Goal: Contribute content: Add original content to the website for others to see

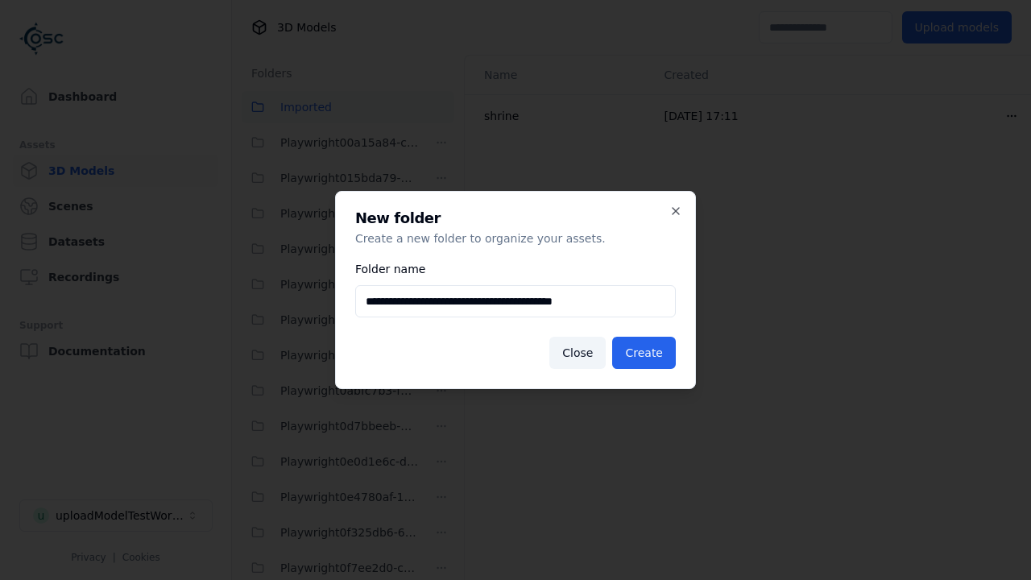
scroll to position [4042, 0]
type input "**********"
click at [646, 353] on button "Create" at bounding box center [644, 353] width 64 height 32
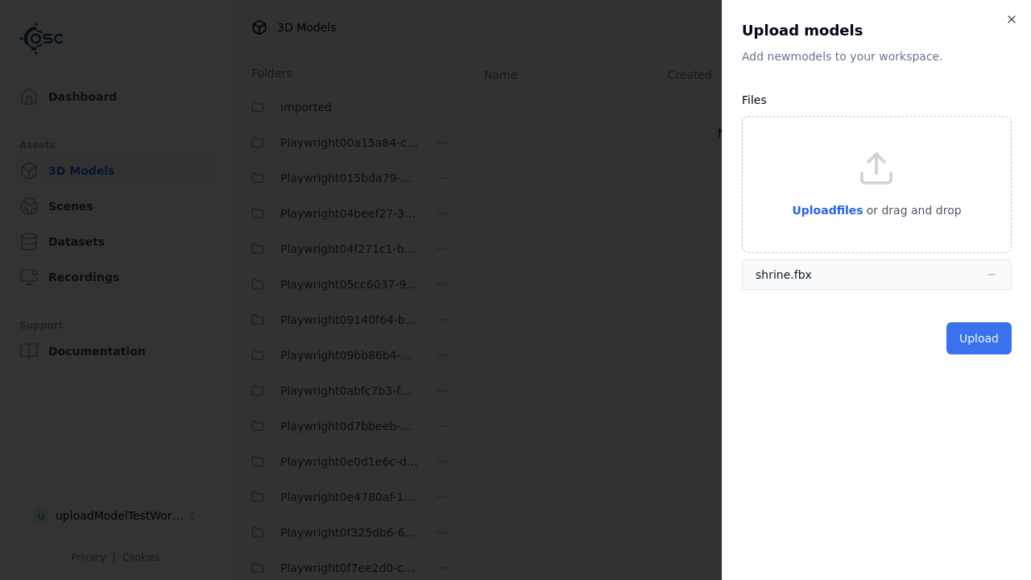
click at [980, 338] on button "Upload" at bounding box center [979, 338] width 65 height 32
